Goal: Transaction & Acquisition: Book appointment/travel/reservation

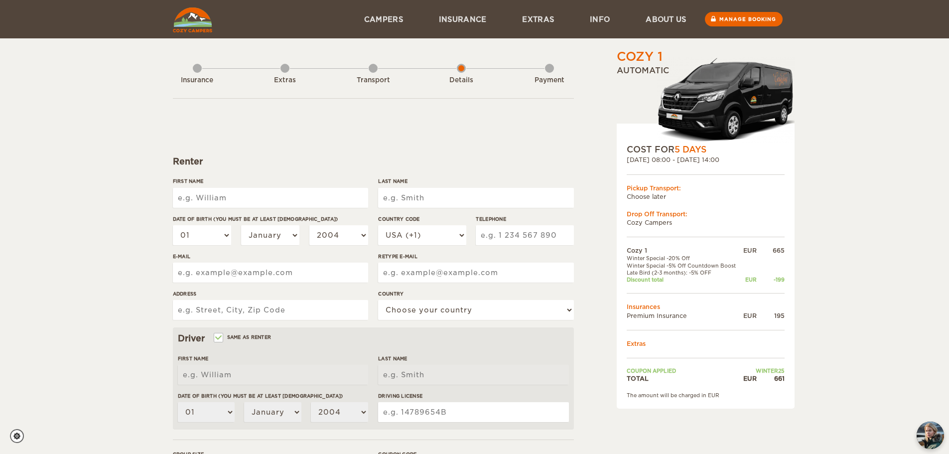
click at [270, 197] on input "First Name" at bounding box center [270, 198] width 195 height 20
type input "Oddom"
type input "Vong"
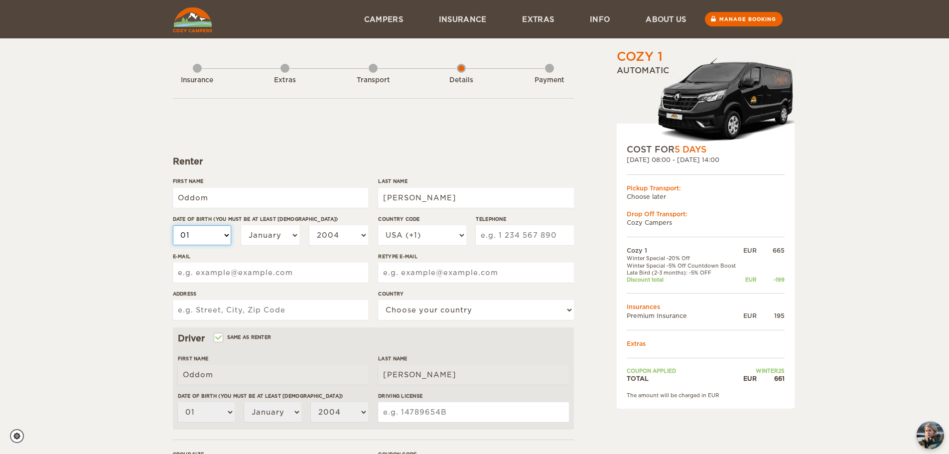
select select "02"
select select "03"
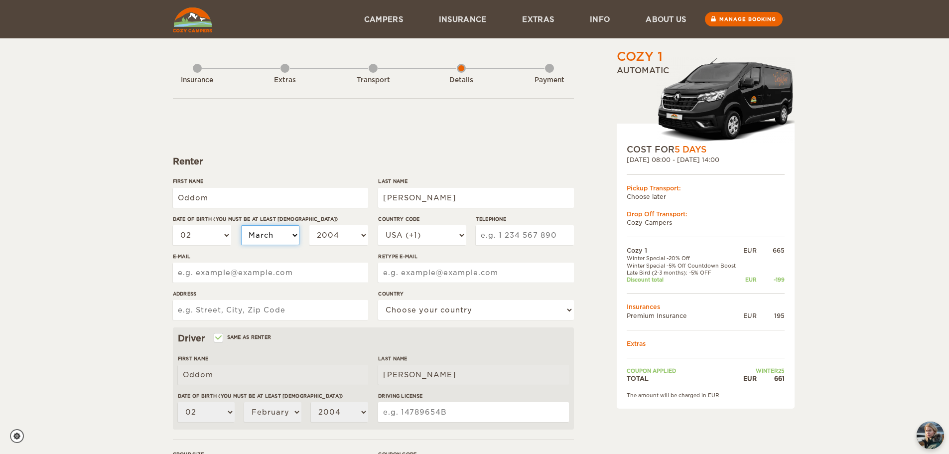
select select "03"
select select "04"
select select "05"
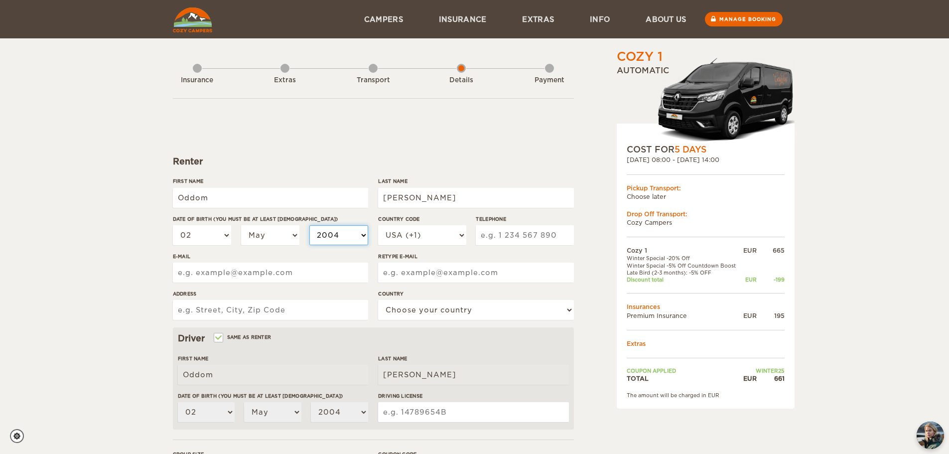
select select "2003"
select select "2002"
select select "2001"
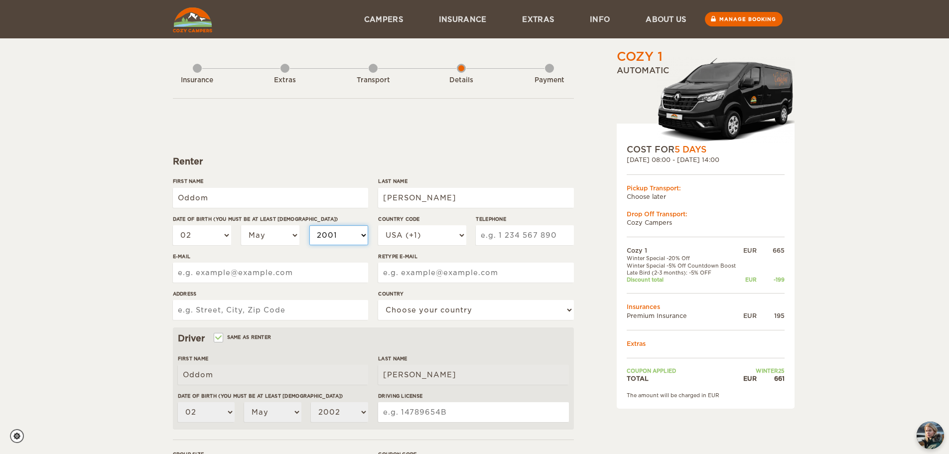
select select "2001"
select select "2000"
select select "1999"
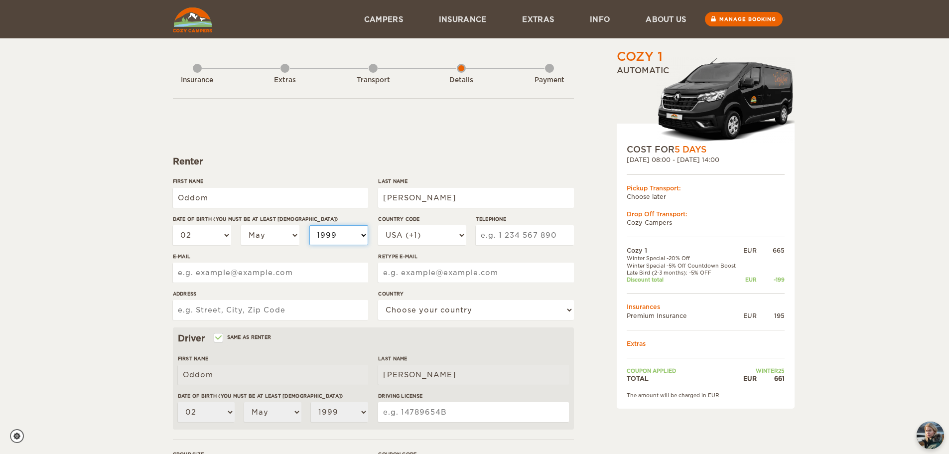
select select "1998"
select select "1997"
select select "1996"
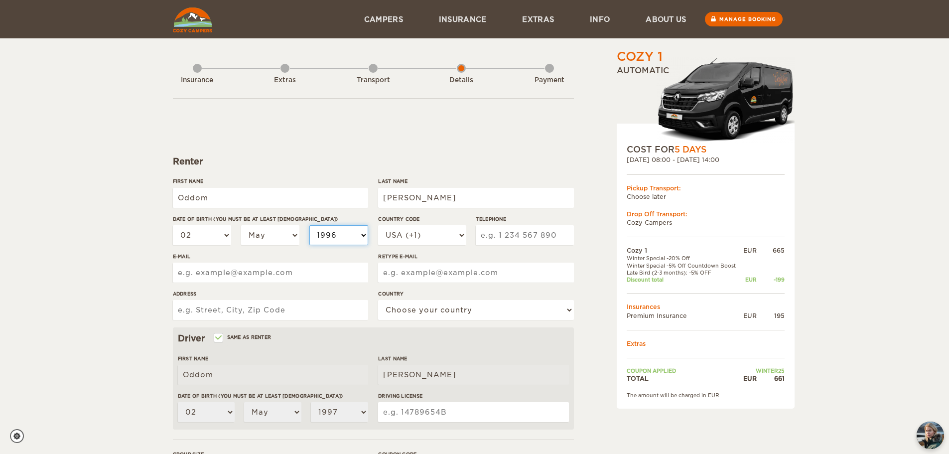
select select "1996"
select select "1995"
select select "1994"
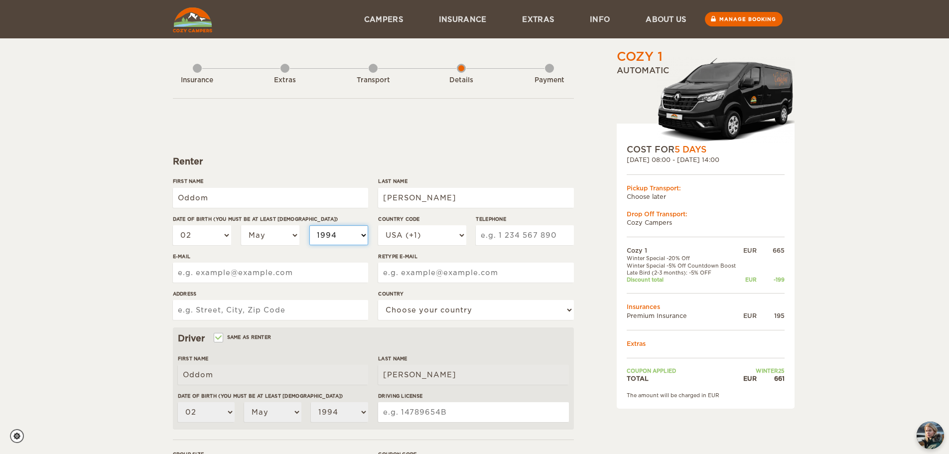
select select "1993"
type input "843 452 5032"
click at [239, 278] on input "E-mail" at bounding box center [270, 273] width 195 height 20
type input "oddomv93@gmail.com"
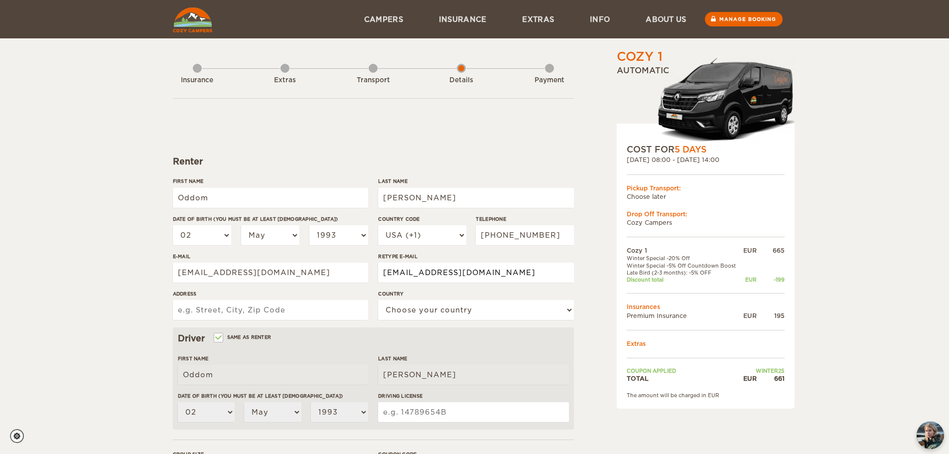
type input "oddomv93@gmail.com"
click at [106, 305] on div "Cozy 1 Expand Collapse Total 661 EUR Automatic COST FOR 5 Days 12. Nov 2025 08:…" at bounding box center [474, 324] width 949 height 648
click at [197, 306] on input "Address" at bounding box center [270, 310] width 195 height 20
type input "1124 John Rutledge Ave"
select select "222"
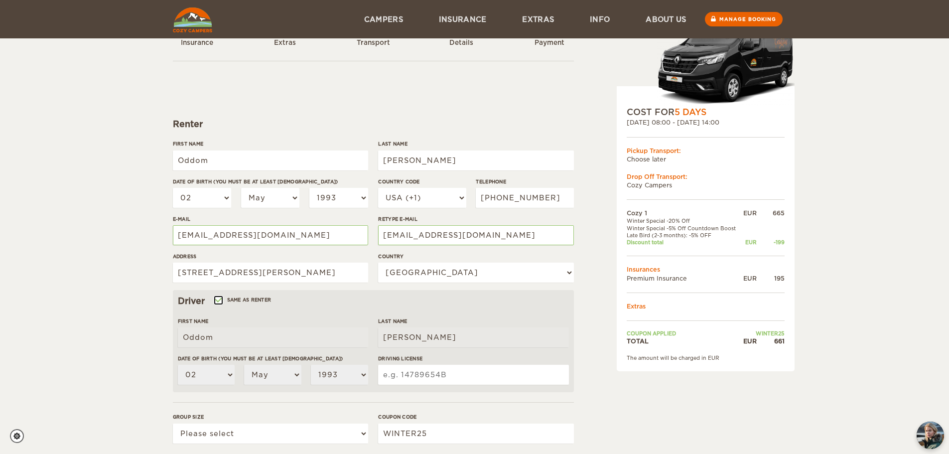
scroll to position [100, 0]
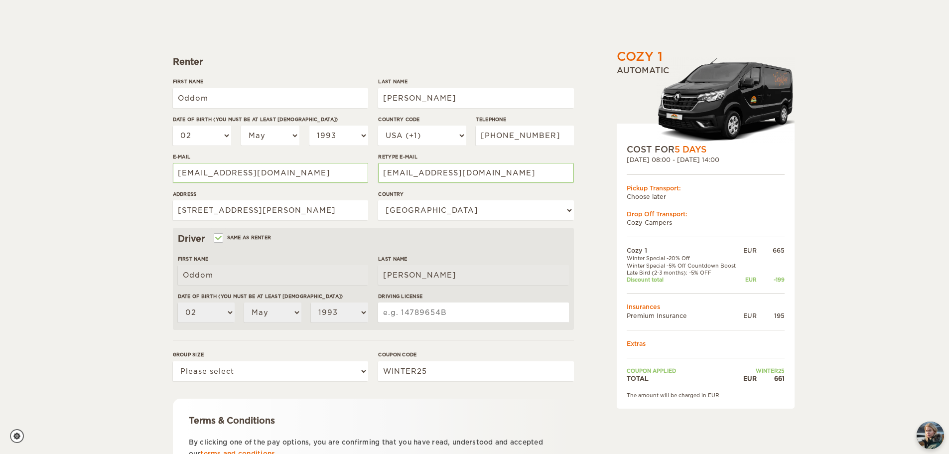
drag, startPoint x: 501, startPoint y: 303, endPoint x: 542, endPoint y: 321, distance: 45.3
click at [501, 303] on input "Driving License" at bounding box center [473, 312] width 190 height 20
click at [462, 310] on input "Driving License" at bounding box center [473, 312] width 190 height 20
type input "101818772"
click at [216, 376] on select "Please select 1 2" at bounding box center [270, 371] width 195 height 20
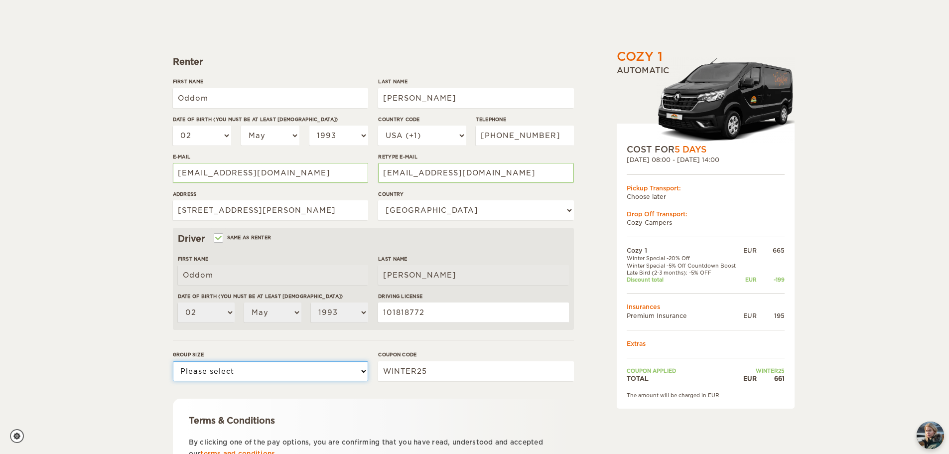
select select "2"
click at [173, 361] on select "Please select 1 2" at bounding box center [270, 371] width 195 height 20
click at [147, 389] on div "Cozy 1 Expand Collapse Total 661 EUR Automatic COST FOR 5 Days 12. Nov 2025 08:…" at bounding box center [474, 224] width 949 height 648
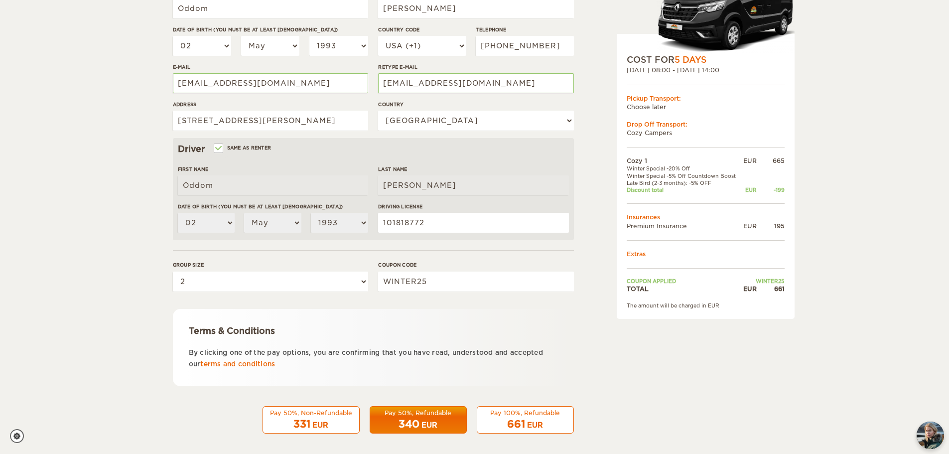
scroll to position [194, 0]
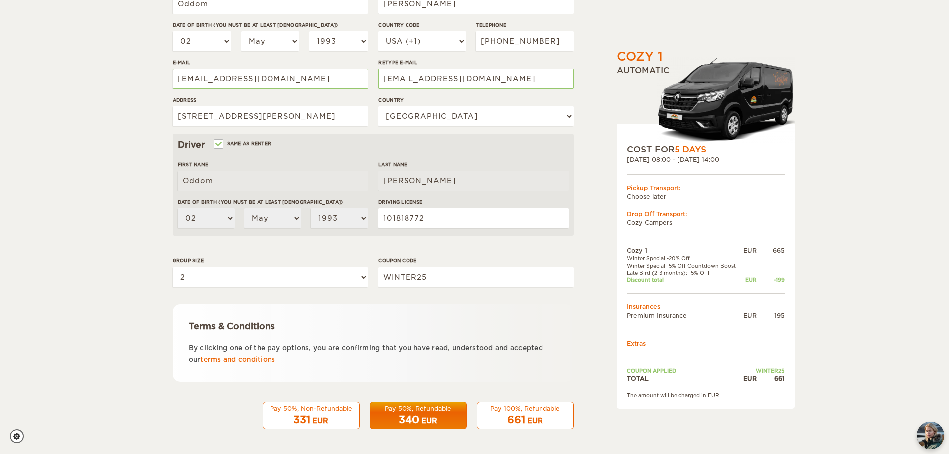
click at [545, 415] on div "661 EUR" at bounding box center [525, 420] width 84 height 14
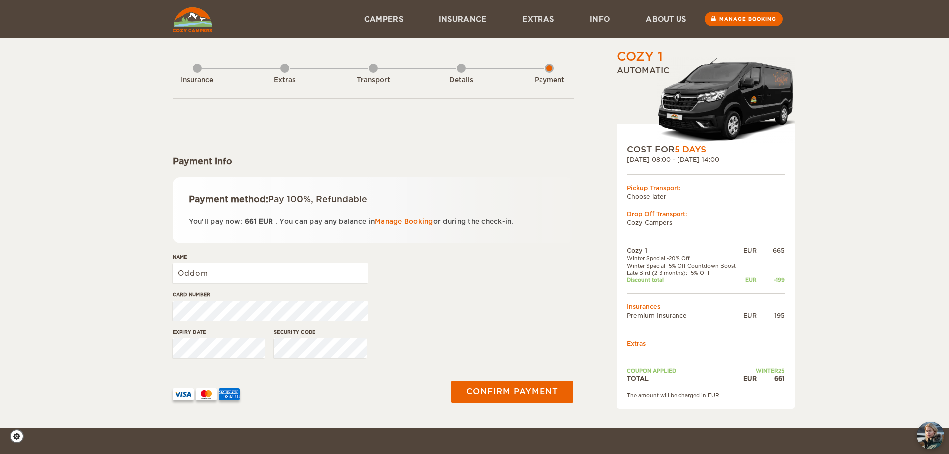
type input "Oddom Vong"
click at [478, 393] on button "Confirm payment" at bounding box center [513, 391] width 126 height 22
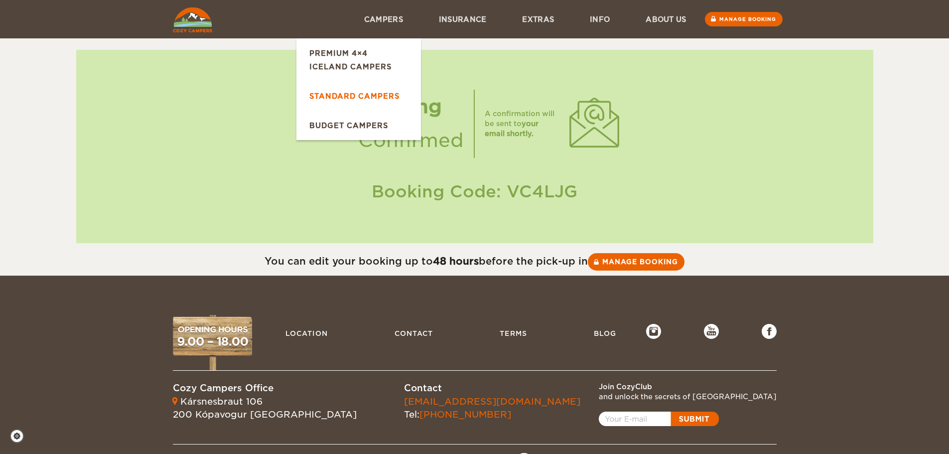
click at [331, 103] on link "Standard Campers" at bounding box center [359, 95] width 125 height 29
